Goal: Navigation & Orientation: Find specific page/section

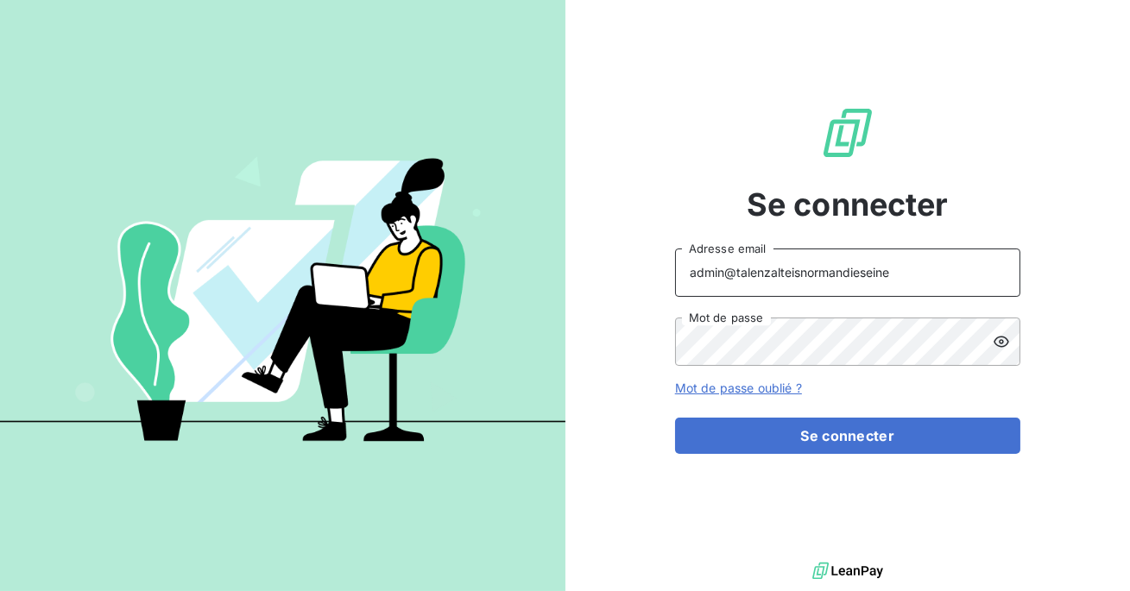
click at [904, 278] on input "admin@talenzalteisnormandieseine" at bounding box center [847, 273] width 345 height 48
drag, startPoint x: 904, startPoint y: 278, endPoint x: 771, endPoint y: 281, distance: 133.8
click at [771, 281] on input "admin@talenzalteisnormandieseine" at bounding box center [847, 273] width 345 height 48
type input "admin@clicsystemes"
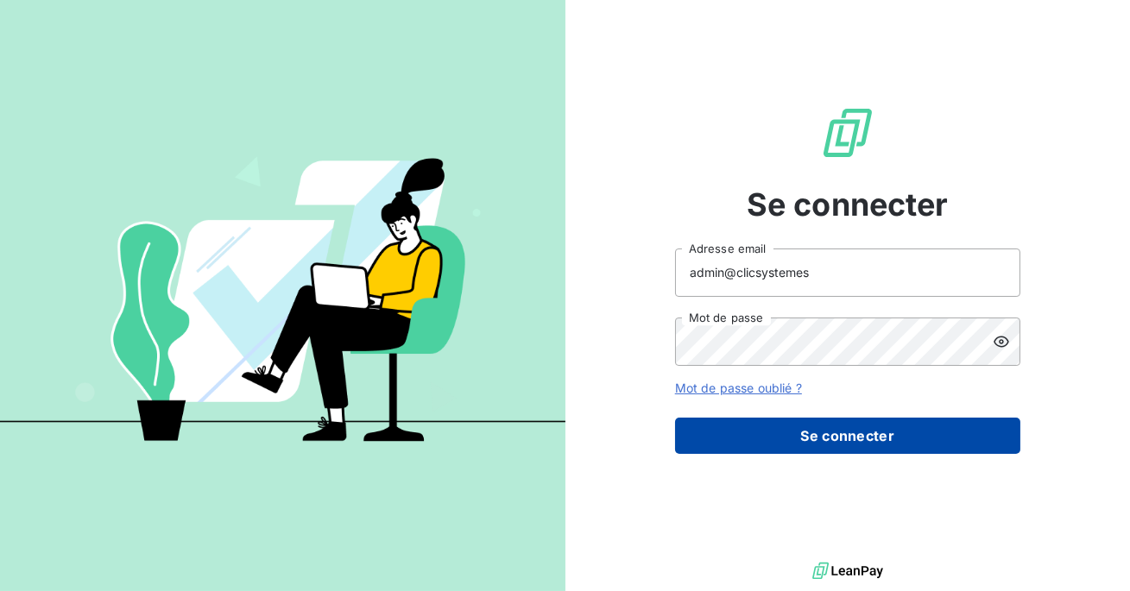
click at [788, 432] on button "Se connecter" at bounding box center [847, 436] width 345 height 36
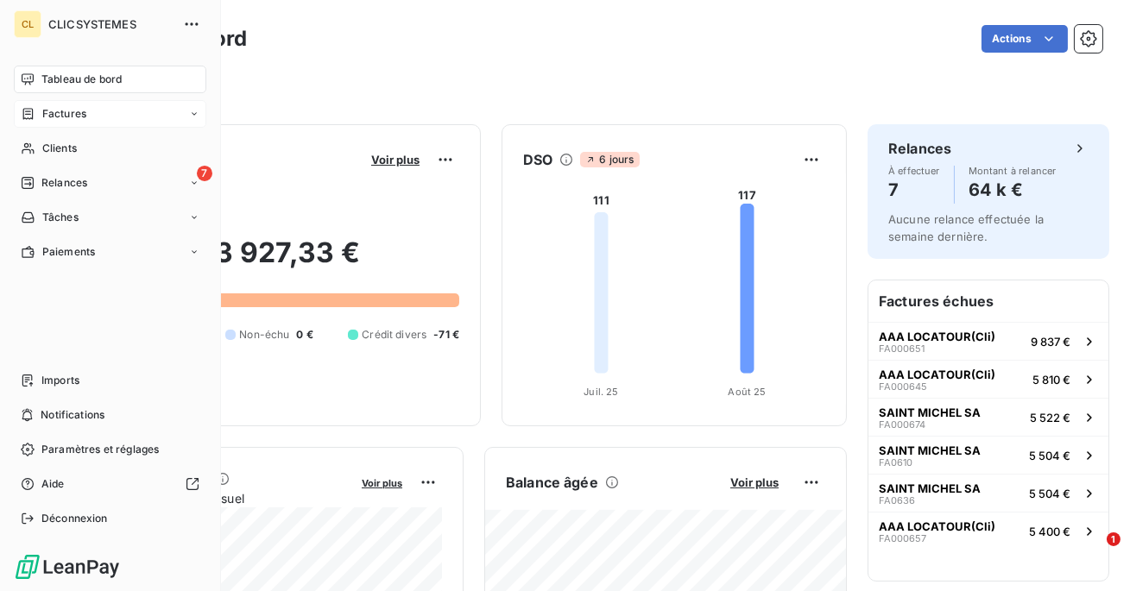
click at [83, 108] on span "Factures" at bounding box center [64, 114] width 44 height 16
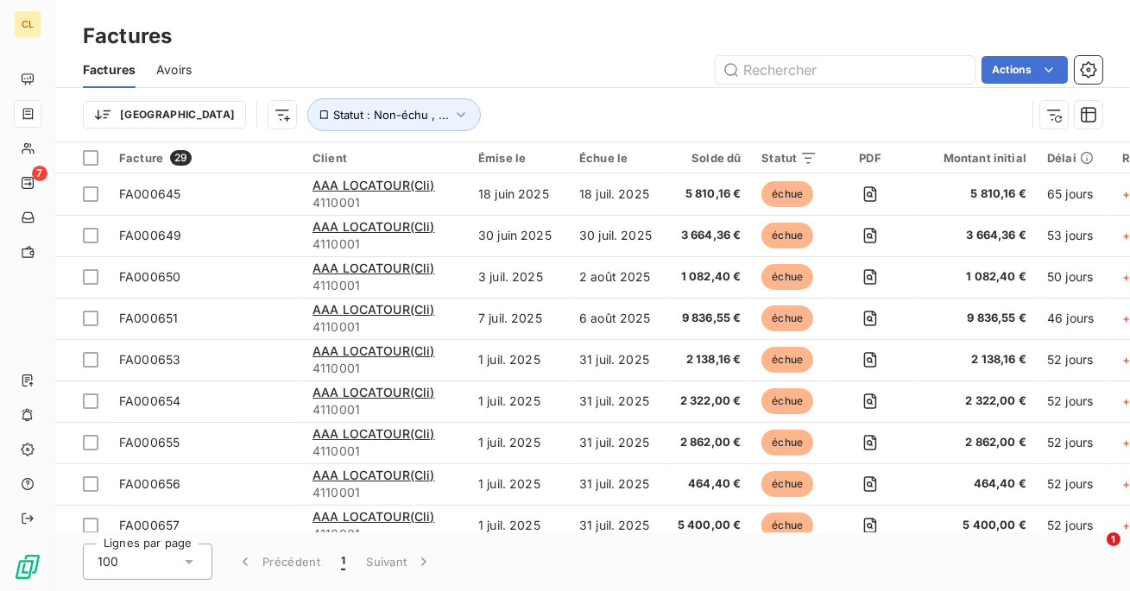
click at [127, 68] on span "Factures" at bounding box center [109, 69] width 53 height 17
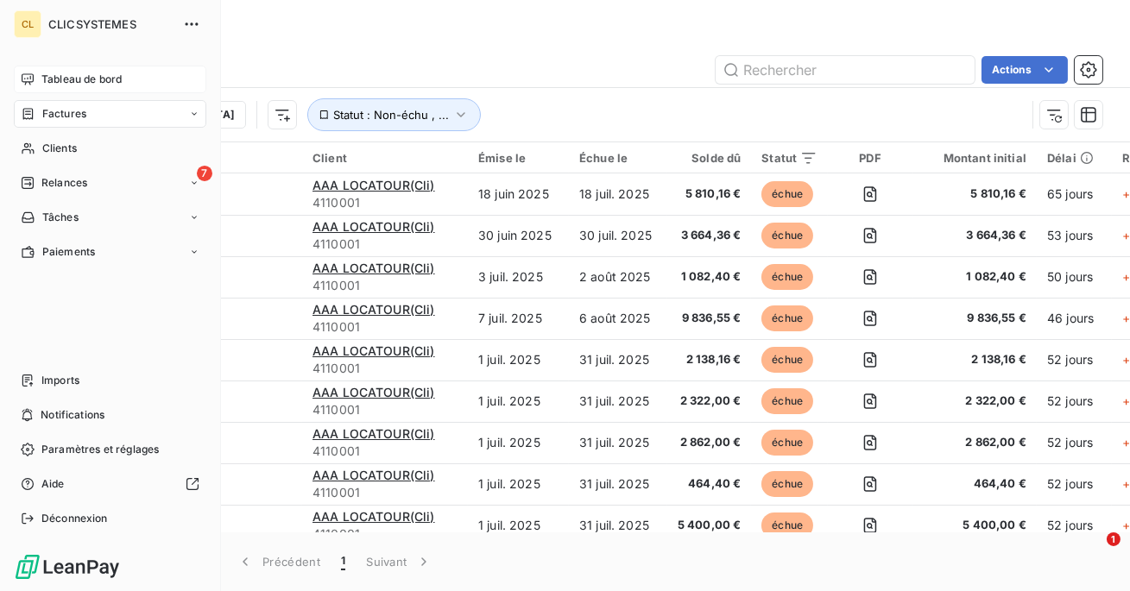
click at [52, 84] on span "Tableau de bord" at bounding box center [81, 80] width 80 height 16
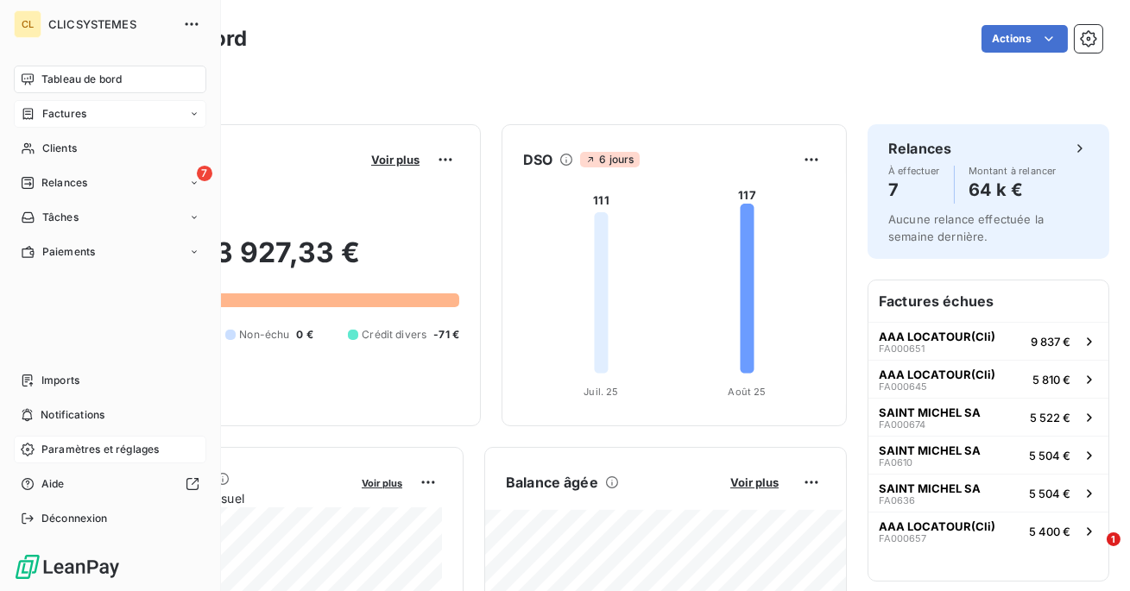
click at [71, 449] on span "Paramètres et réglages" at bounding box center [99, 450] width 117 height 16
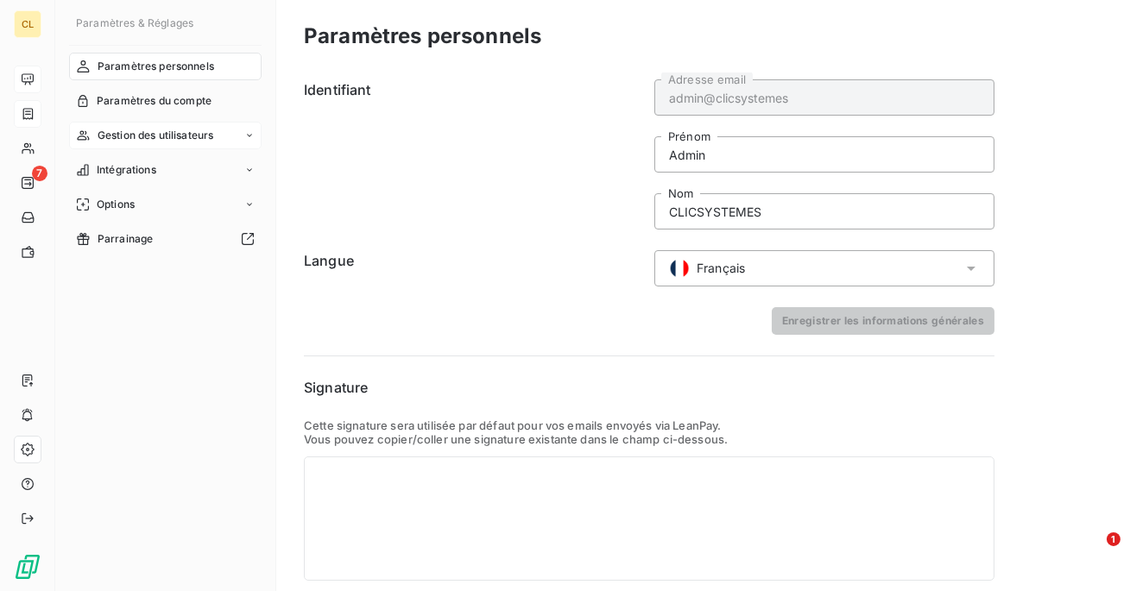
click at [148, 129] on span "Gestion des utilisateurs" at bounding box center [156, 136] width 117 height 16
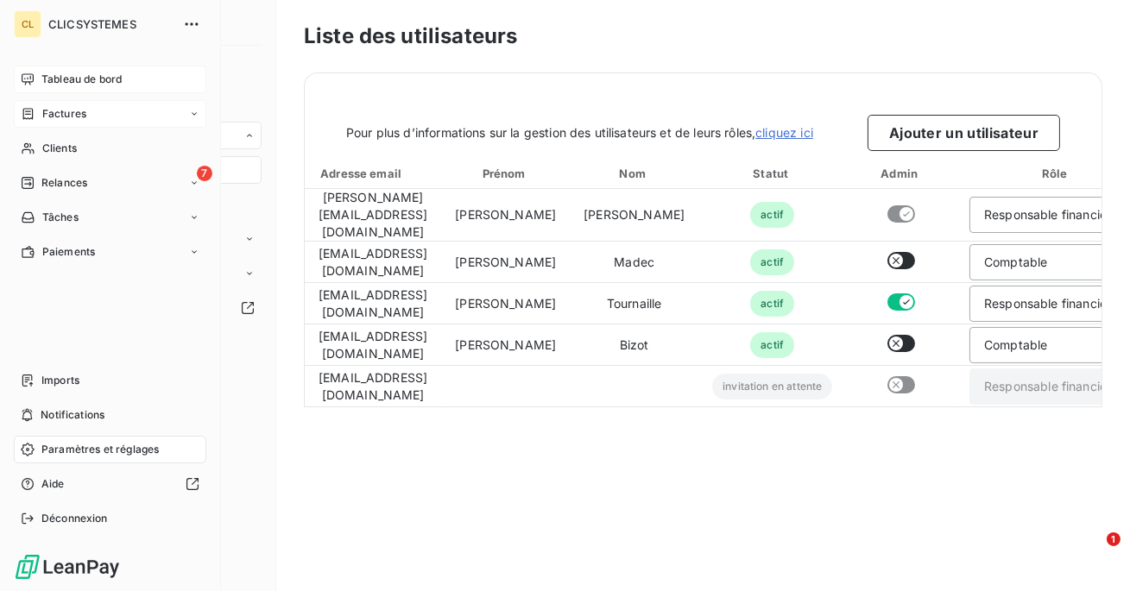
click at [39, 108] on div "Factures" at bounding box center [54, 114] width 66 height 16
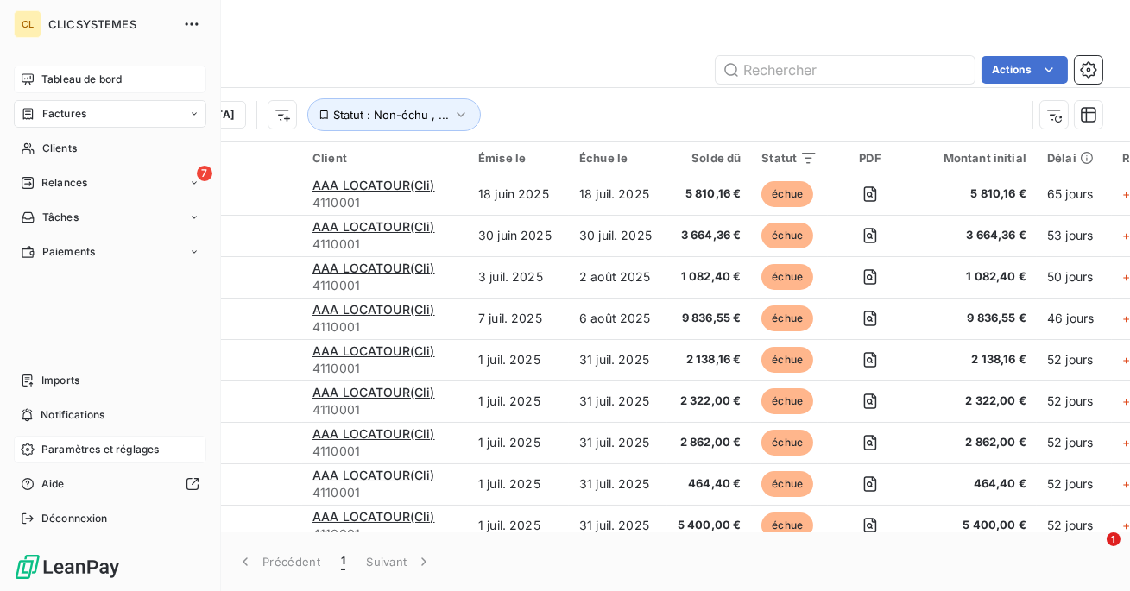
click at [40, 69] on div "Tableau de bord" at bounding box center [110, 80] width 192 height 28
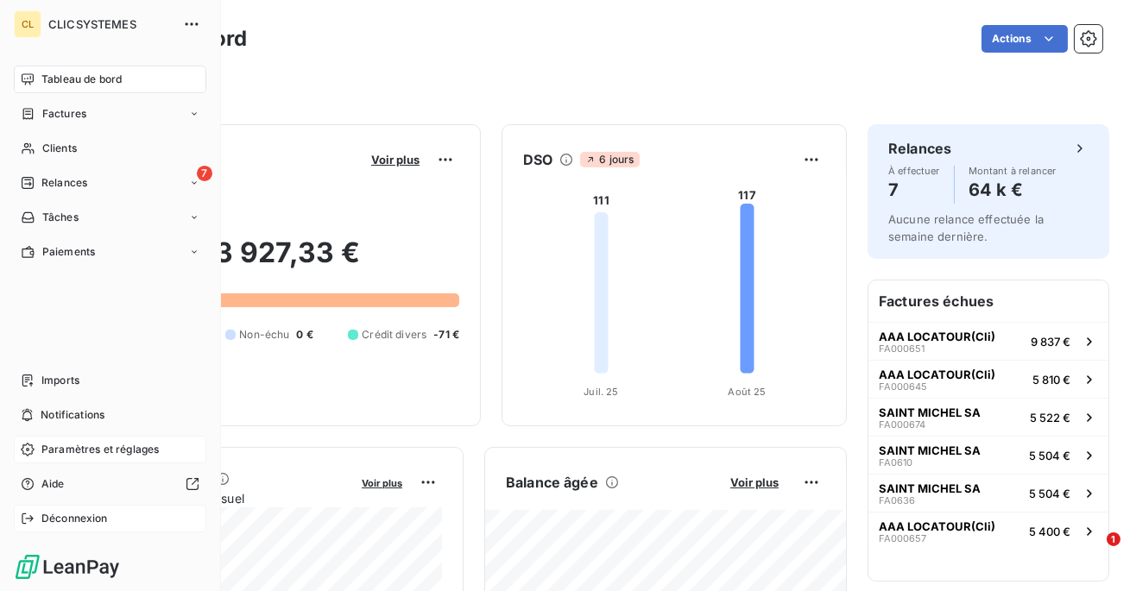
click at [52, 518] on span "Déconnexion" at bounding box center [74, 519] width 66 height 16
